Goal: Transaction & Acquisition: Purchase product/service

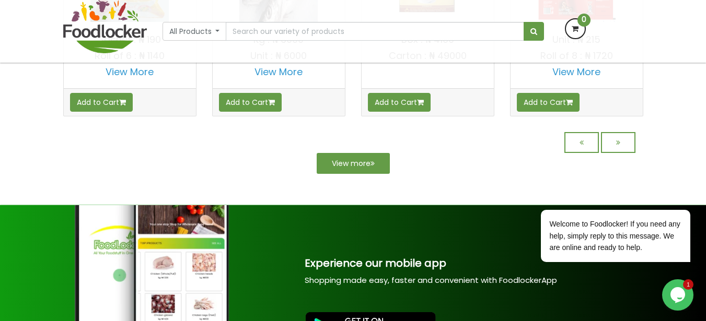
scroll to position [1025, 0]
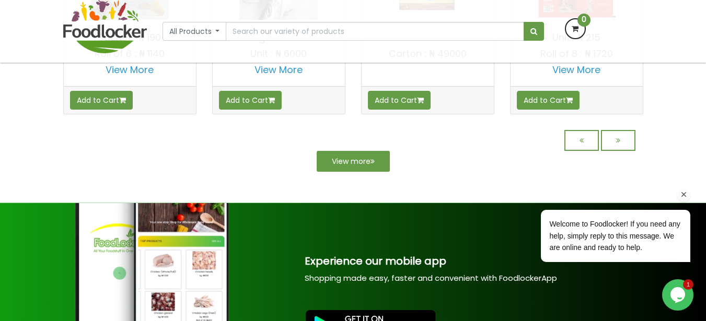
click at [619, 151] on div "Welcome to Foodlocker! If you need any help, simply reply to this message. We a…" at bounding box center [601, 210] width 188 height 123
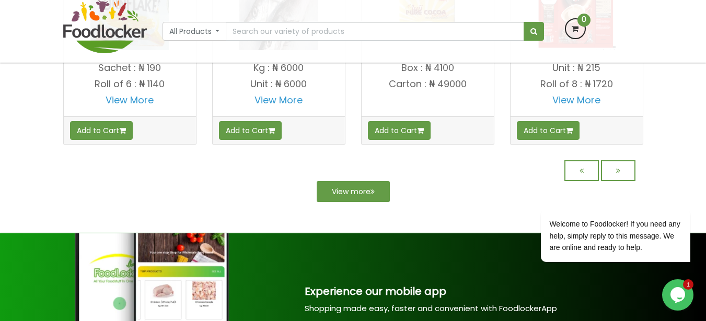
scroll to position [1079, 0]
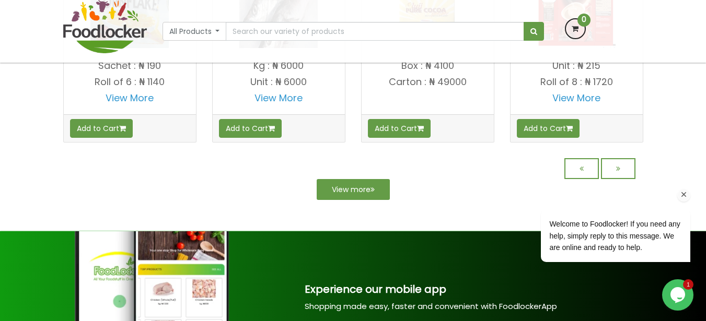
click at [623, 181] on div "Welcome to Foodlocker! If you need any help, simply reply to this message. We a…" at bounding box center [601, 210] width 188 height 123
click at [618, 171] on div "Welcome to Foodlocker! If you need any help, simply reply to this message. We a…" at bounding box center [601, 210] width 188 height 123
click at [618, 177] on div "Welcome to Foodlocker! If you need any help, simply reply to this message. We a…" at bounding box center [601, 210] width 188 height 123
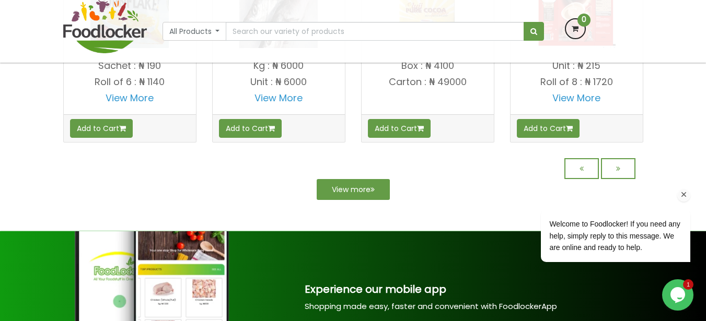
click at [618, 177] on div "Welcome to Foodlocker! If you need any help, simply reply to this message. We a…" at bounding box center [601, 210] width 188 height 123
click at [682, 194] on icon "Chat attention grabber" at bounding box center [683, 194] width 9 height 9
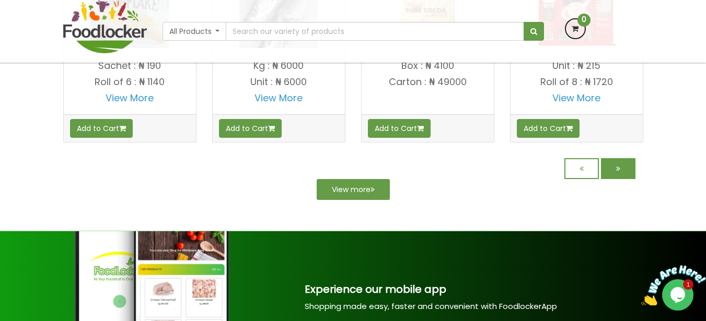
click at [612, 173] on link at bounding box center [618, 168] width 34 height 21
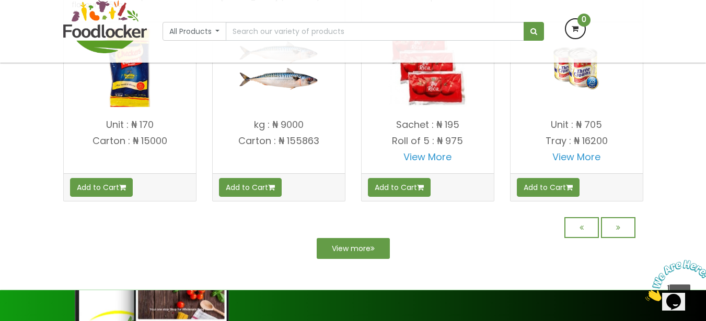
scroll to position [941, 0]
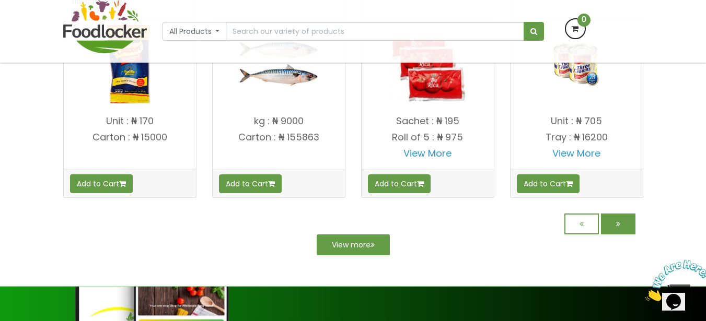
click at [623, 224] on link at bounding box center [618, 224] width 34 height 21
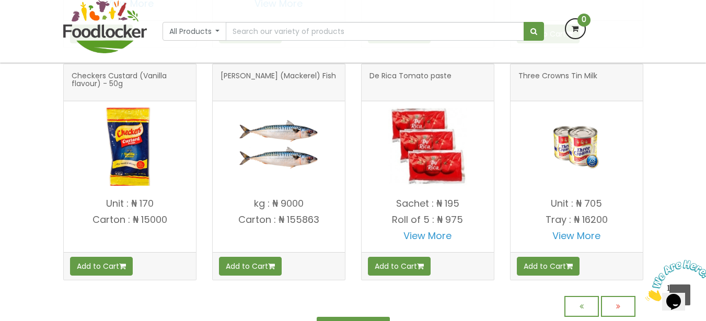
scroll to position [1024, 0]
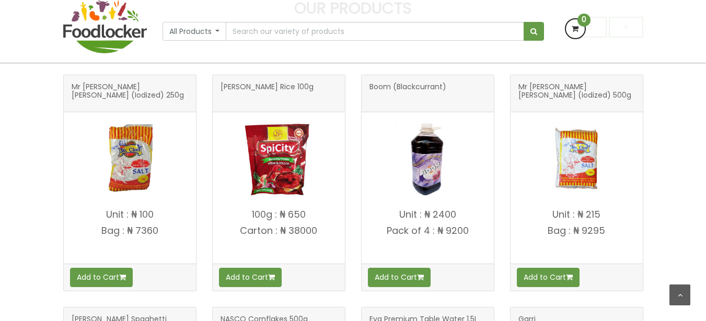
scroll to position [467, 0]
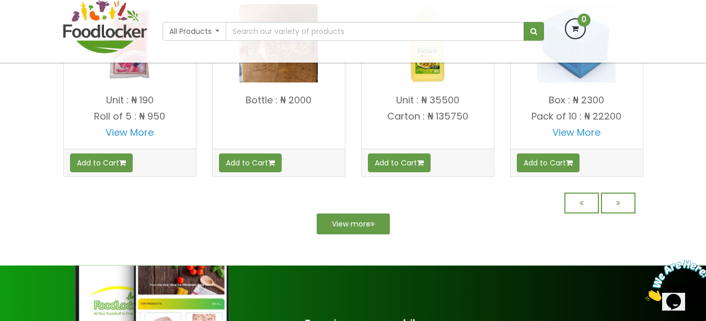
scroll to position [970, 0]
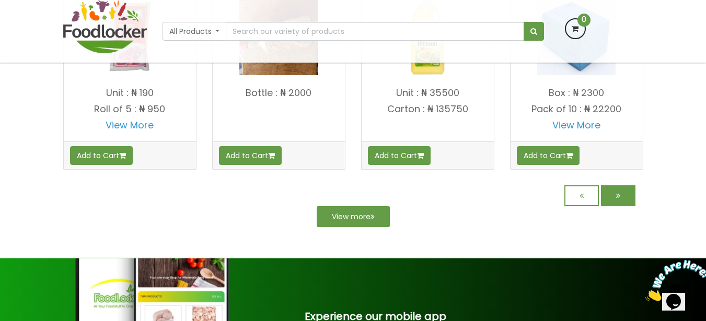
click at [618, 192] on icon at bounding box center [618, 195] width 4 height 7
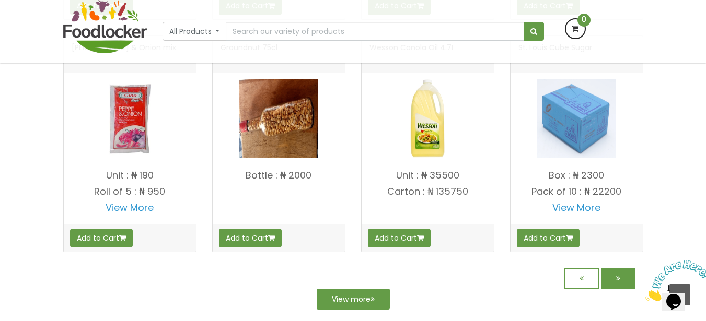
scroll to position [1052, 0]
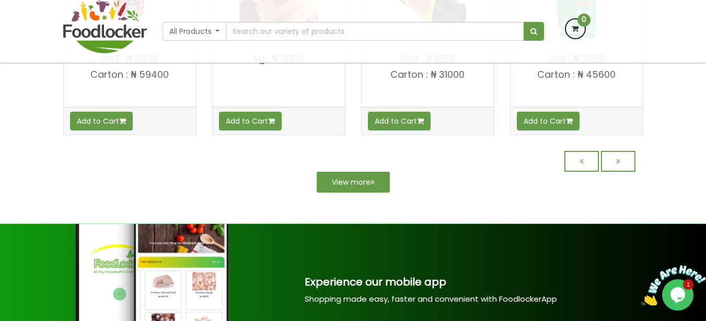
scroll to position [1087, 0]
click at [618, 161] on icon at bounding box center [618, 161] width 4 height 7
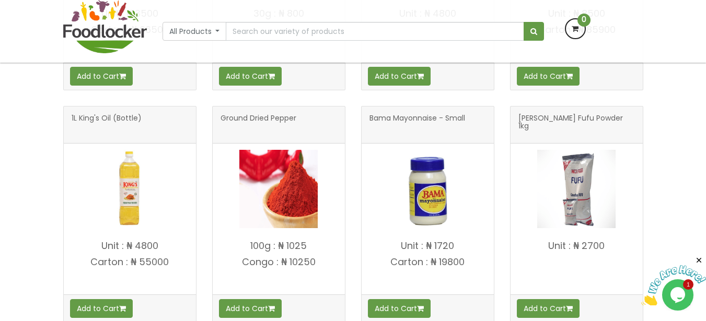
scroll to position [837, 0]
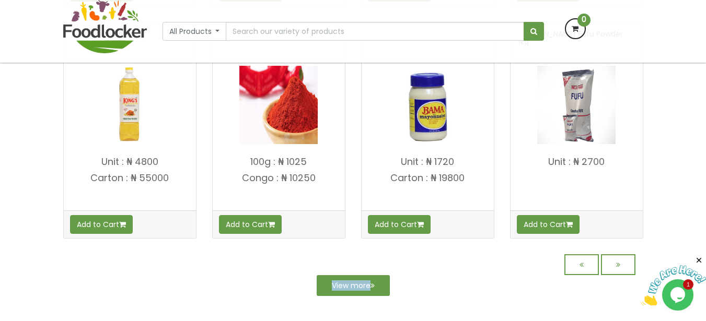
scroll to position [921, 0]
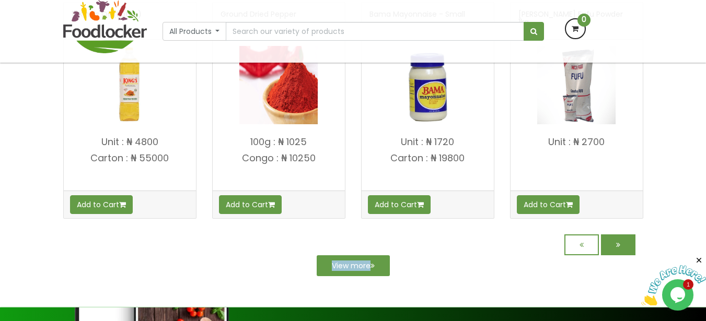
click at [627, 247] on link at bounding box center [618, 245] width 34 height 21
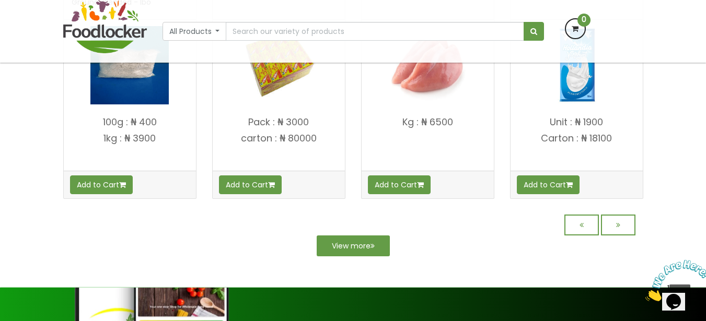
scroll to position [941, 0]
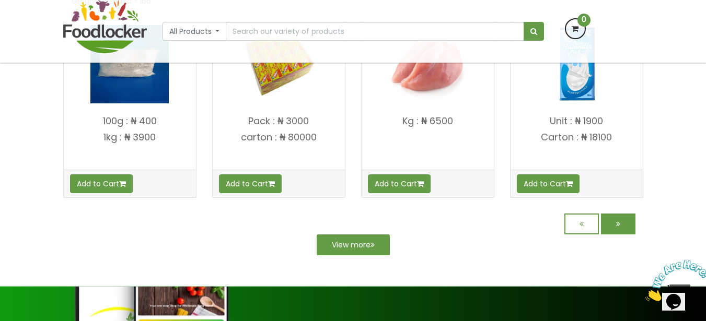
click at [619, 220] on icon at bounding box center [618, 223] width 4 height 7
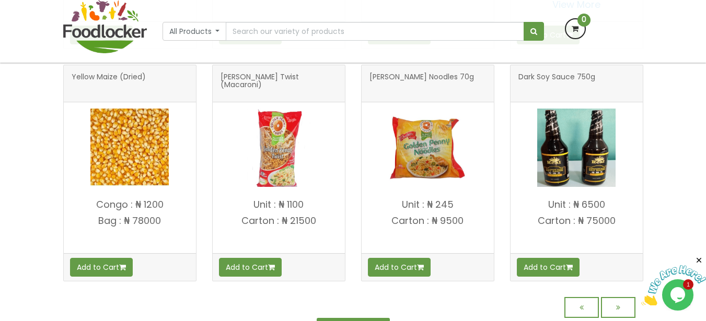
scroll to position [858, 0]
click at [615, 303] on link at bounding box center [618, 307] width 34 height 21
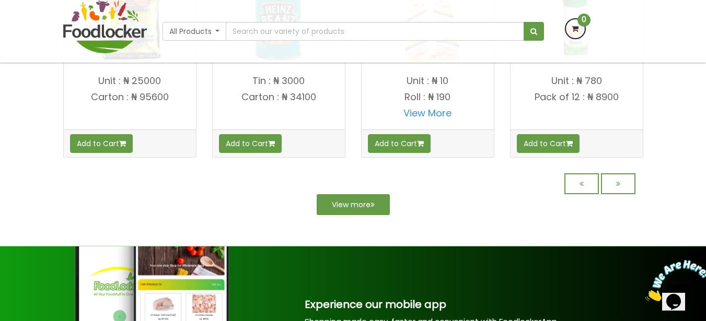
scroll to position [983, 0]
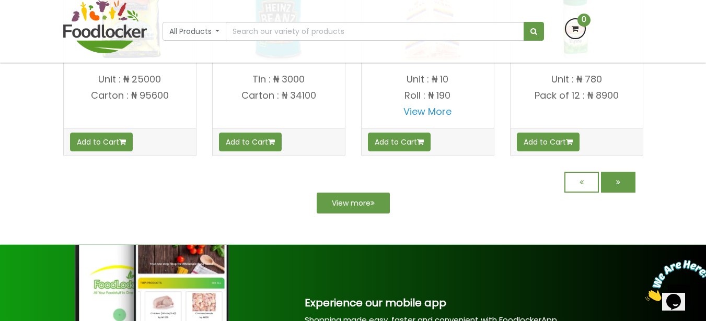
click at [608, 181] on link at bounding box center [618, 182] width 34 height 21
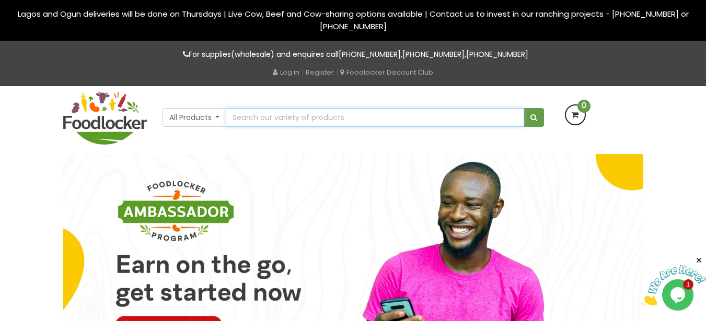
click at [280, 117] on input "text" at bounding box center [375, 117] width 298 height 19
type input "oats"
click at [524, 108] on button "submit" at bounding box center [534, 117] width 20 height 19
